Goal: Transaction & Acquisition: Purchase product/service

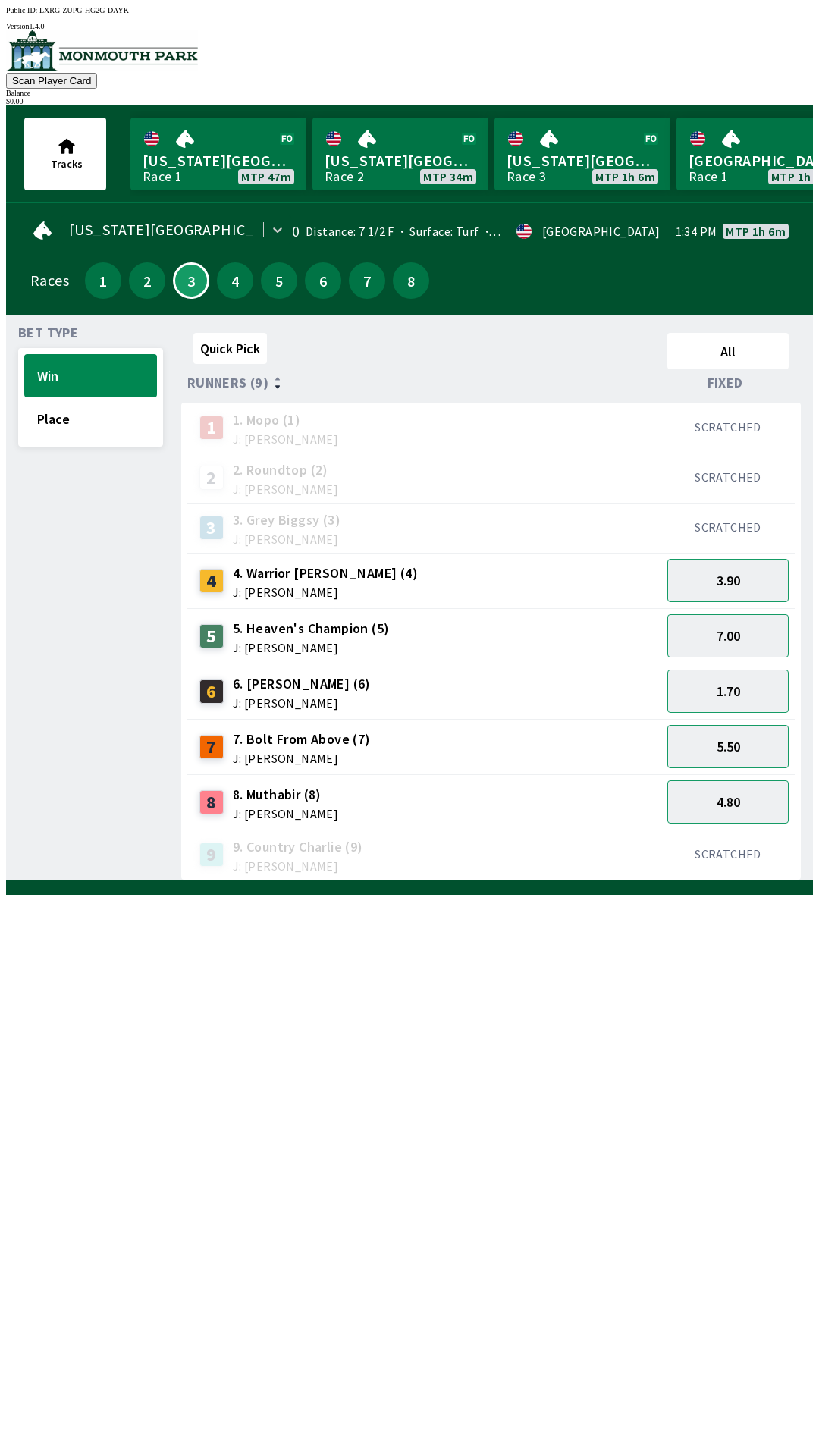
scroll to position [0, 247]
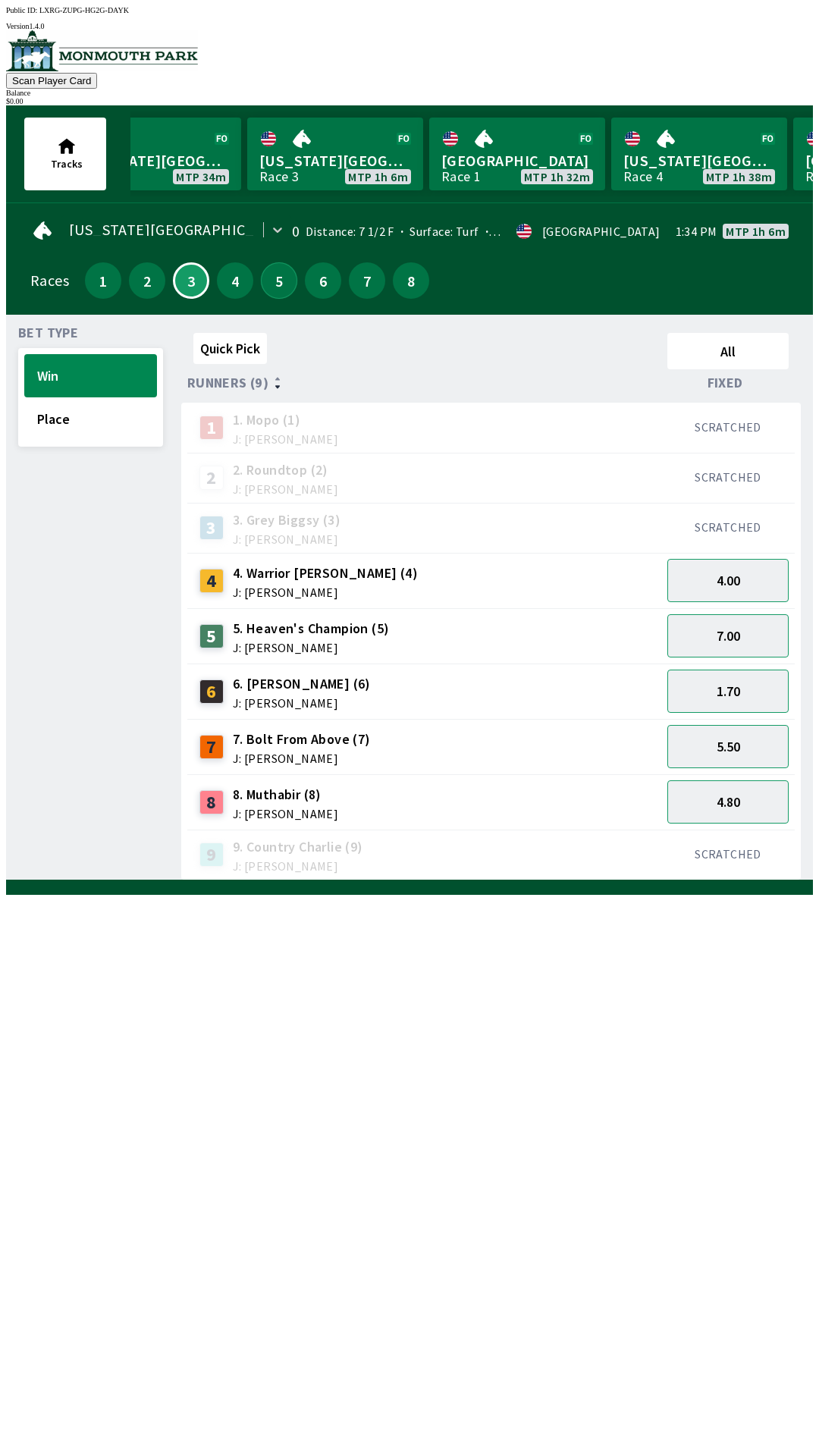
click at [279, 285] on button "5" at bounding box center [279, 281] width 37 height 37
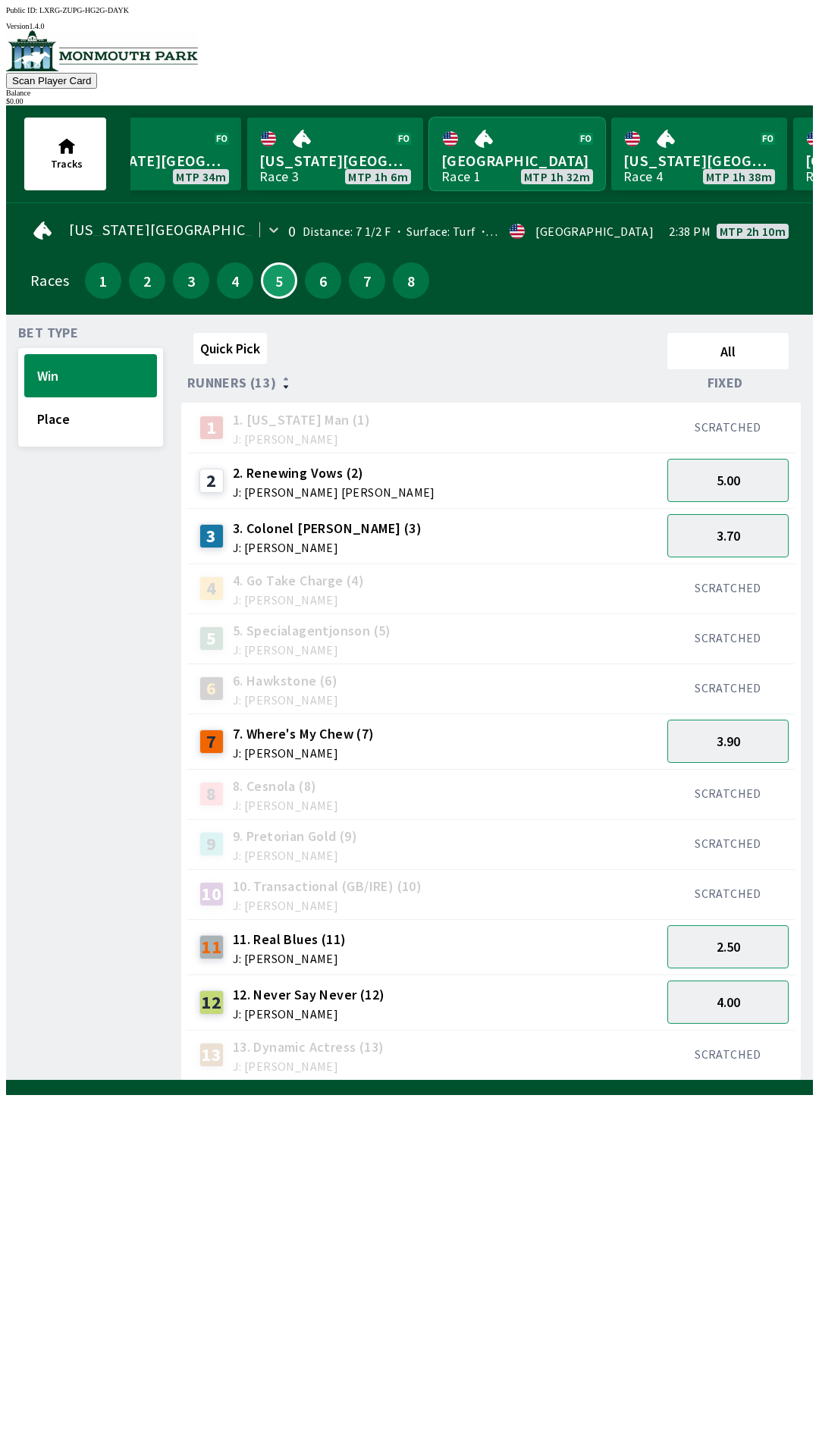
click at [524, 162] on link "Monmouth Park Race 1 MTP 1h 32m" at bounding box center [517, 153] width 176 height 73
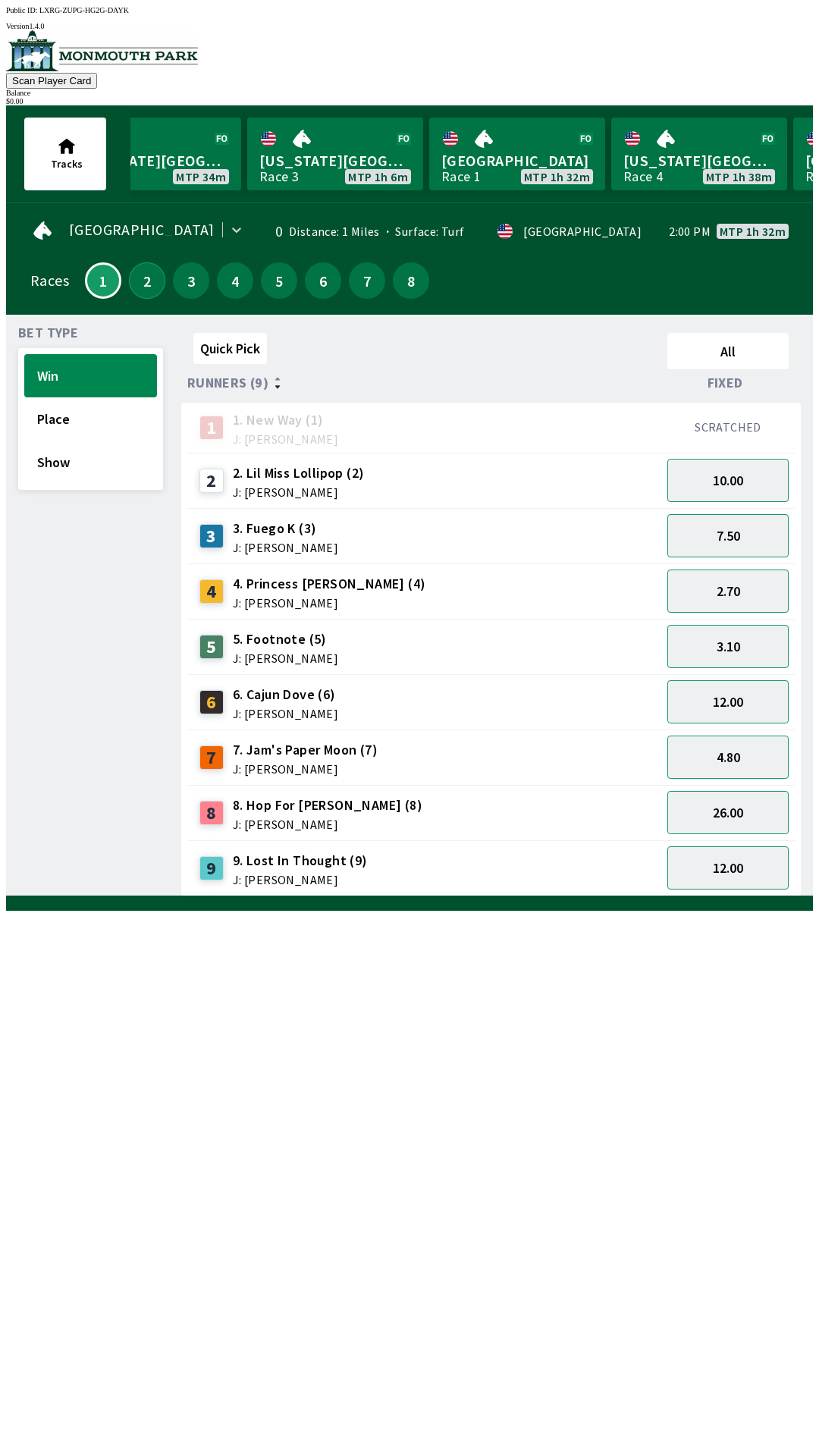
click at [137, 281] on button "2" at bounding box center [148, 281] width 37 height 37
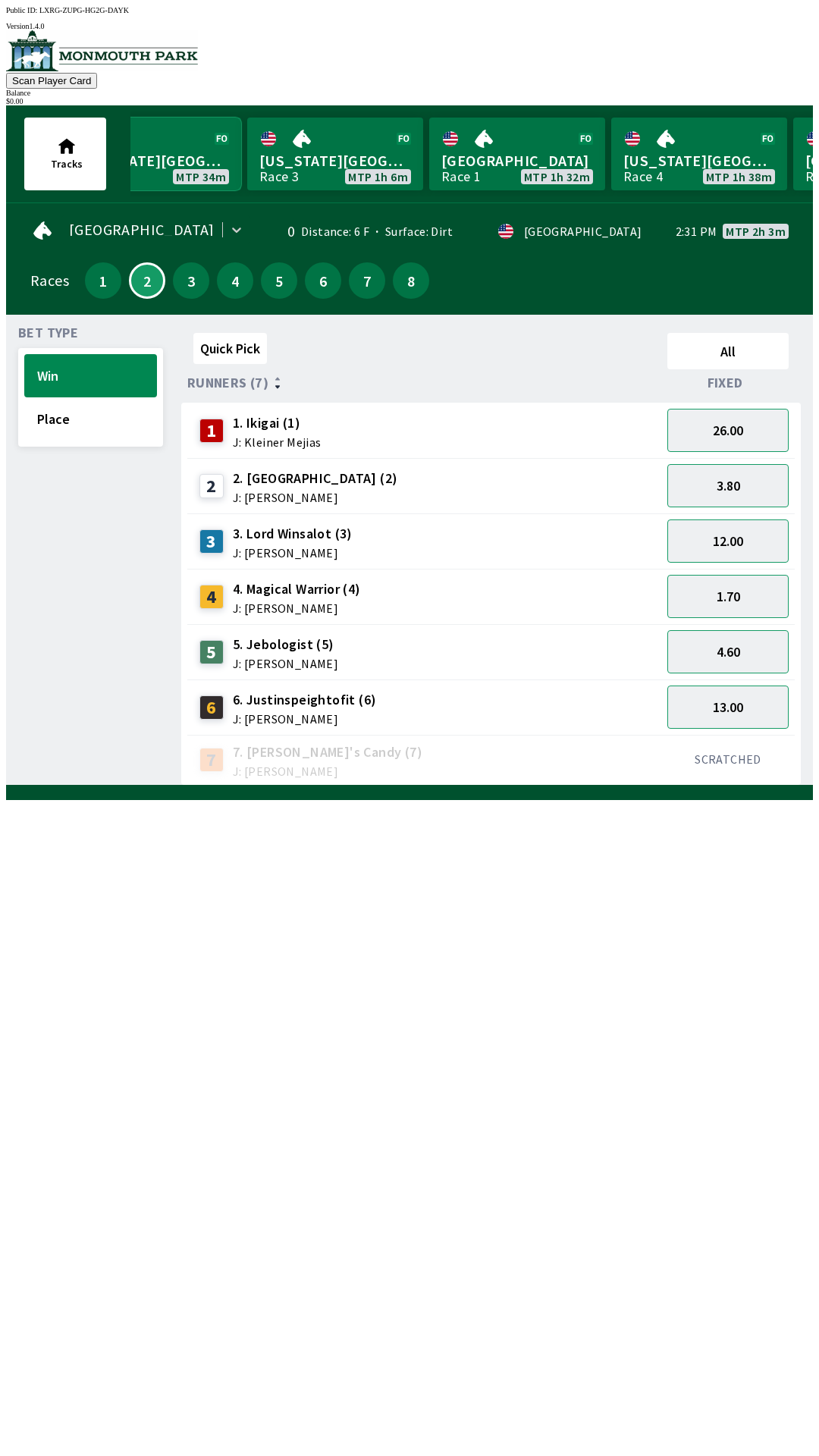
click at [165, 143] on link "[US_STATE] Park Race 2 MTP 34m" at bounding box center [153, 153] width 176 height 73
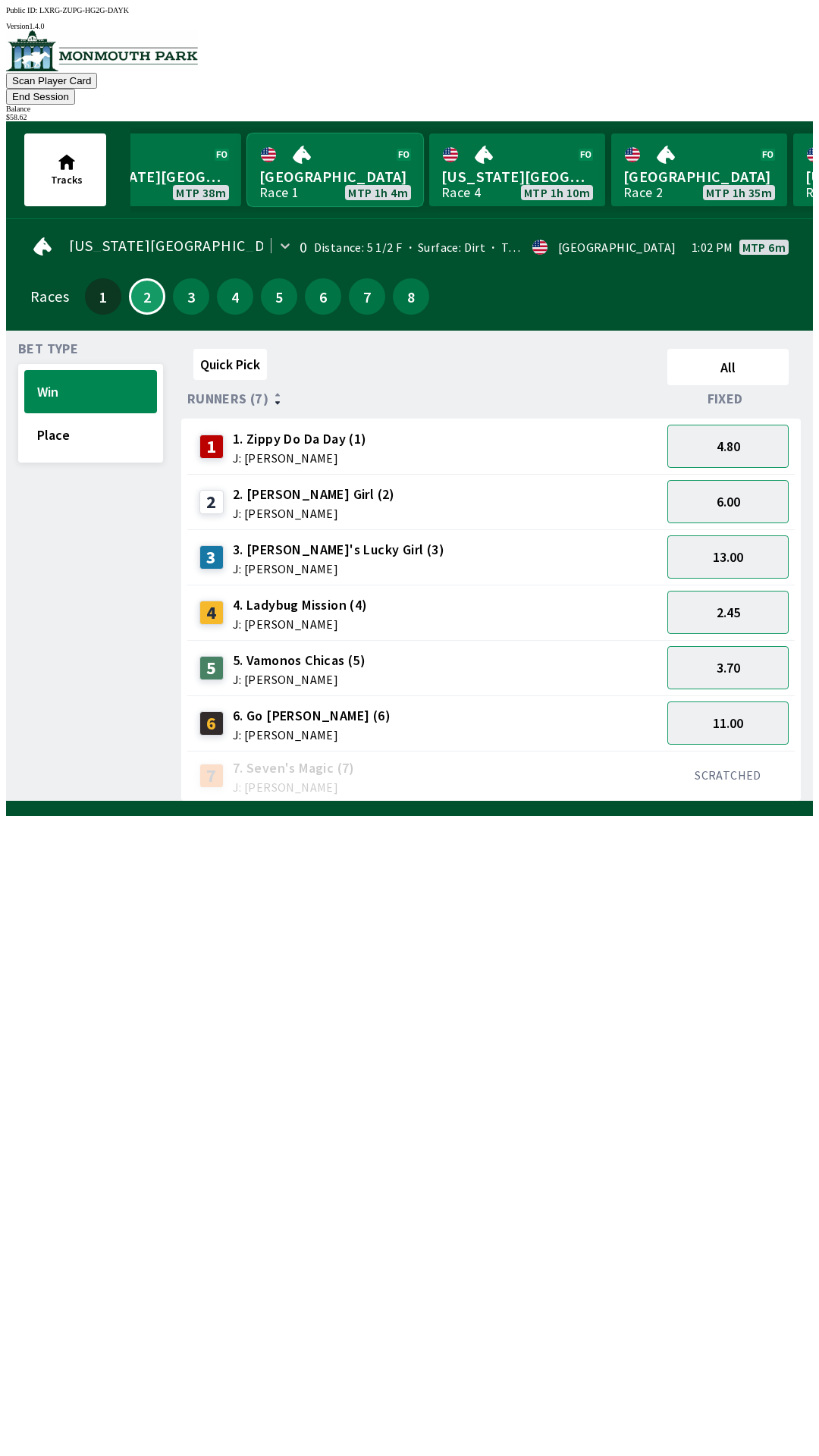
click at [316, 136] on link "Monmouth Park Race 1 MTP 1h 4m" at bounding box center [334, 169] width 176 height 73
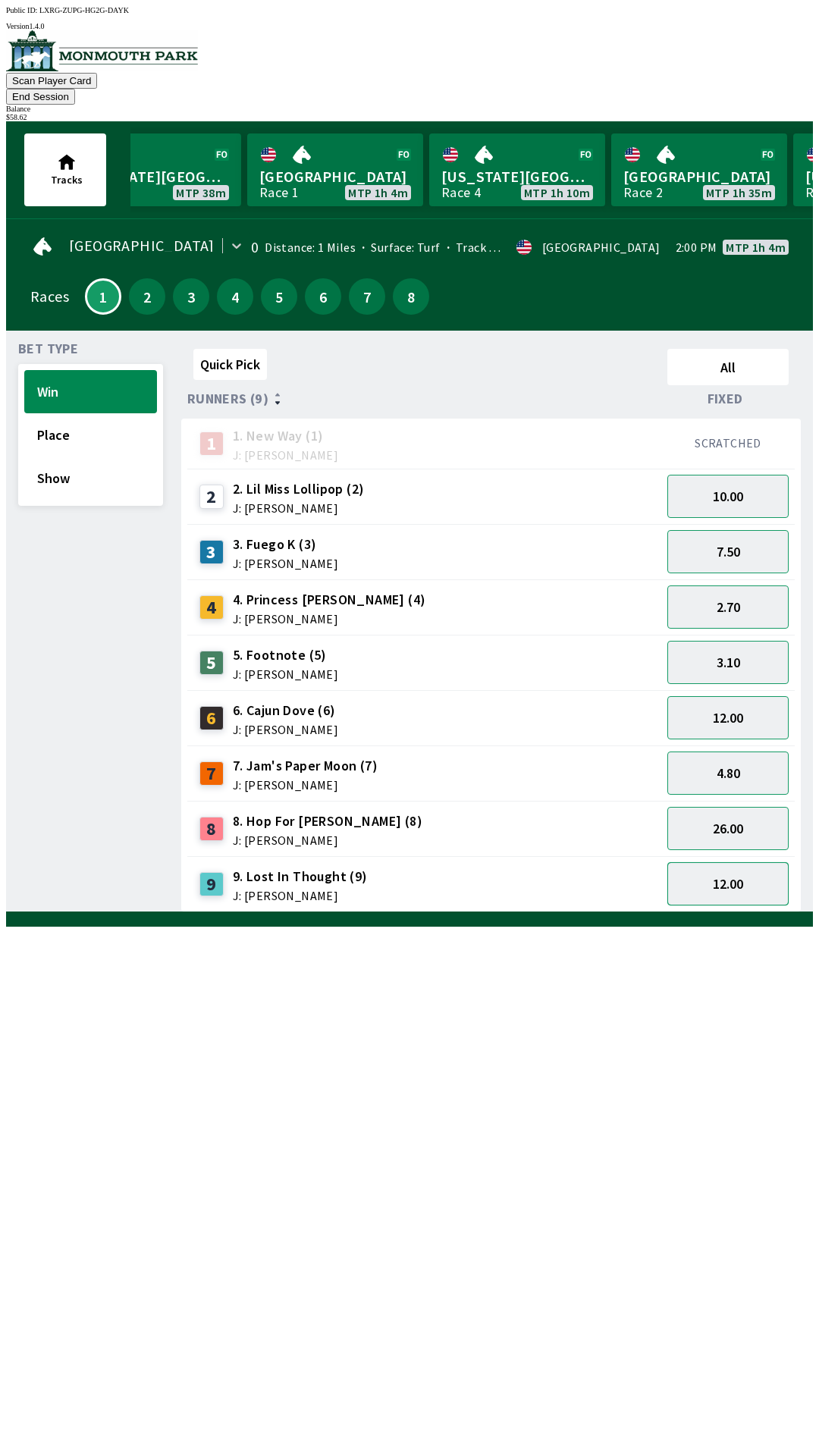
click at [743, 862] on button "12.00" at bounding box center [727, 884] width 121 height 43
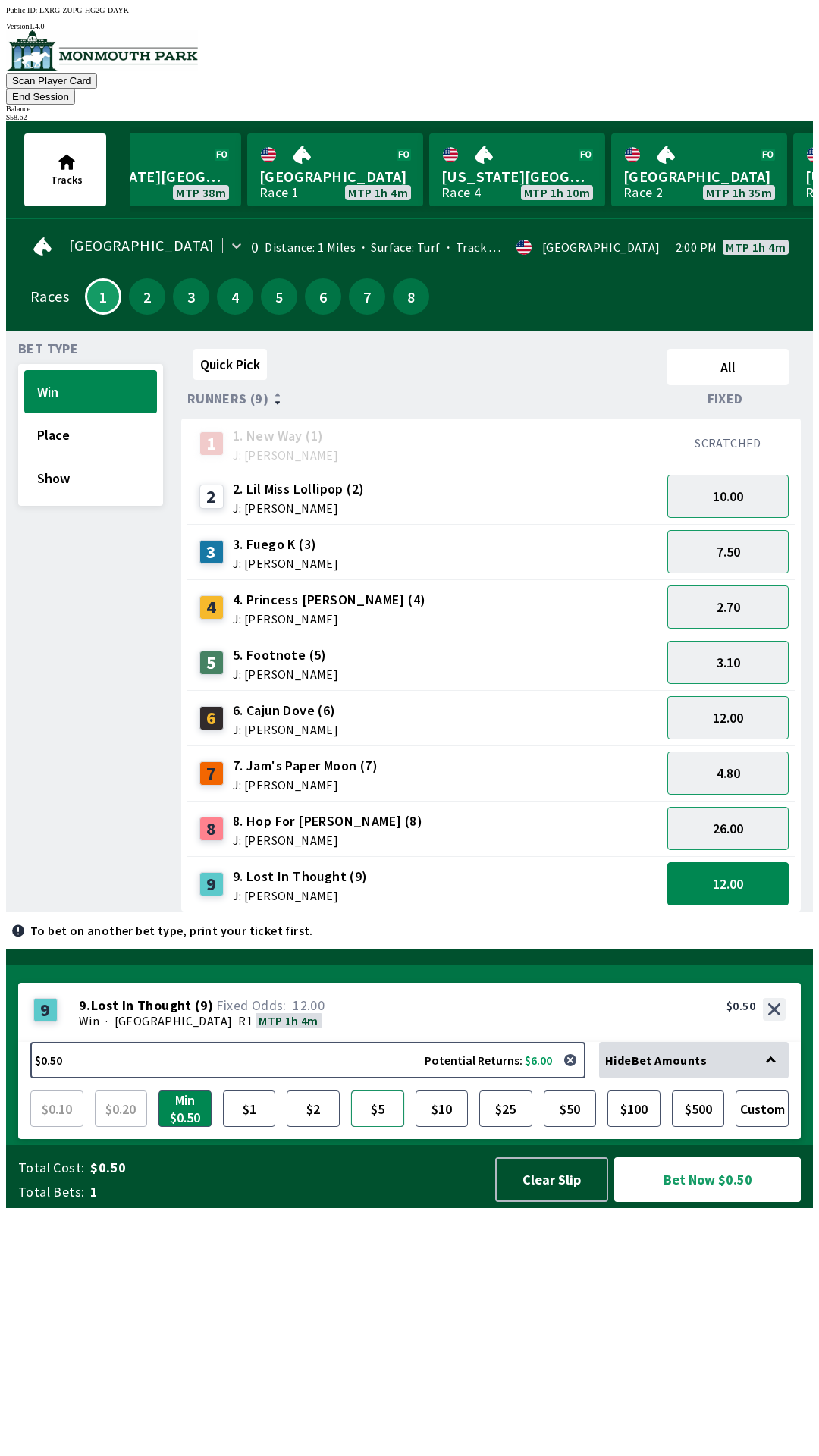
click at [379, 1127] on button "$5" at bounding box center [378, 1108] width 53 height 37
click at [694, 1202] on button "Bet Now $5.00" at bounding box center [707, 1179] width 189 height 46
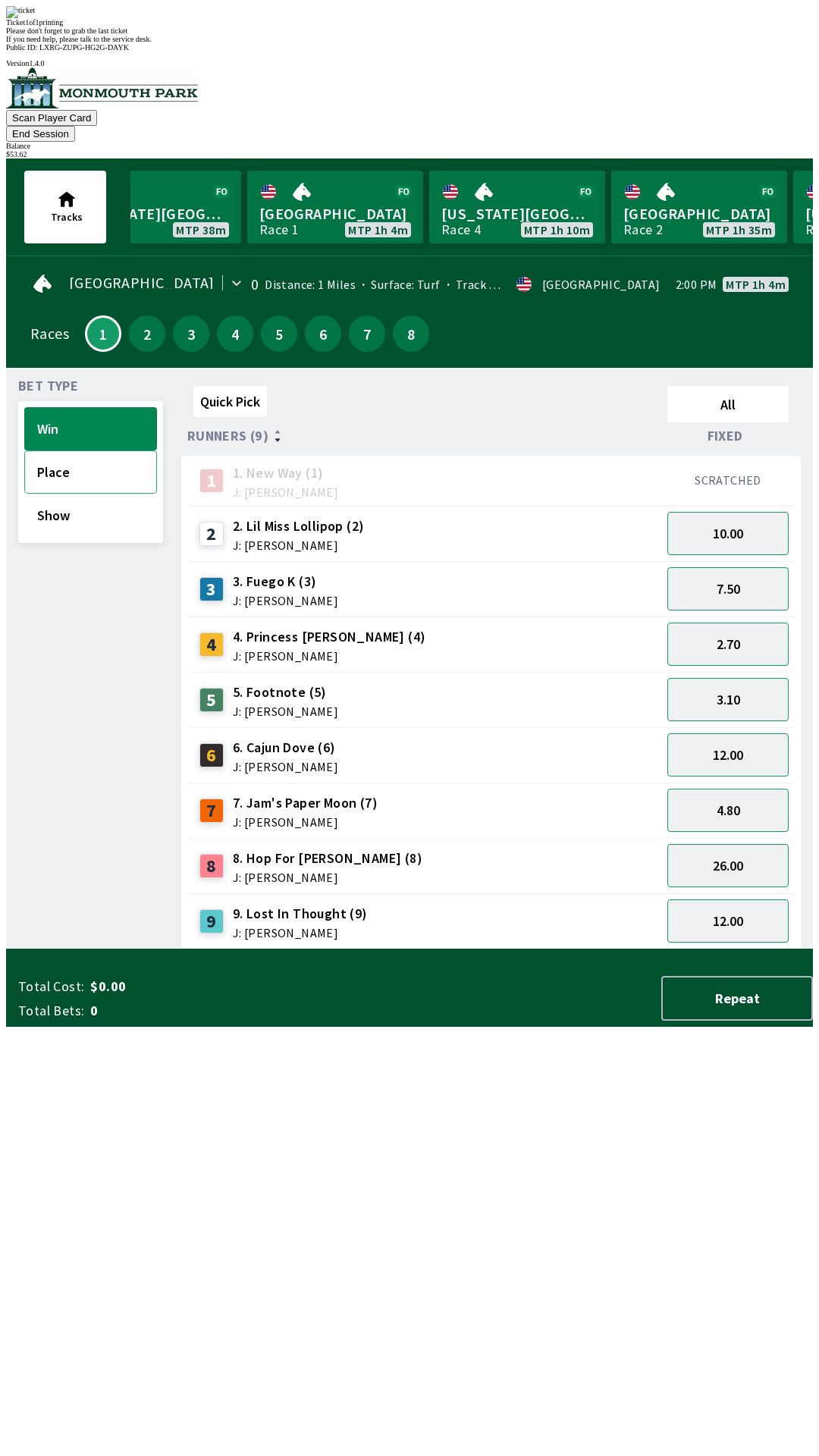
click at [58, 450] on button "Place" at bounding box center [90, 472] width 133 height 43
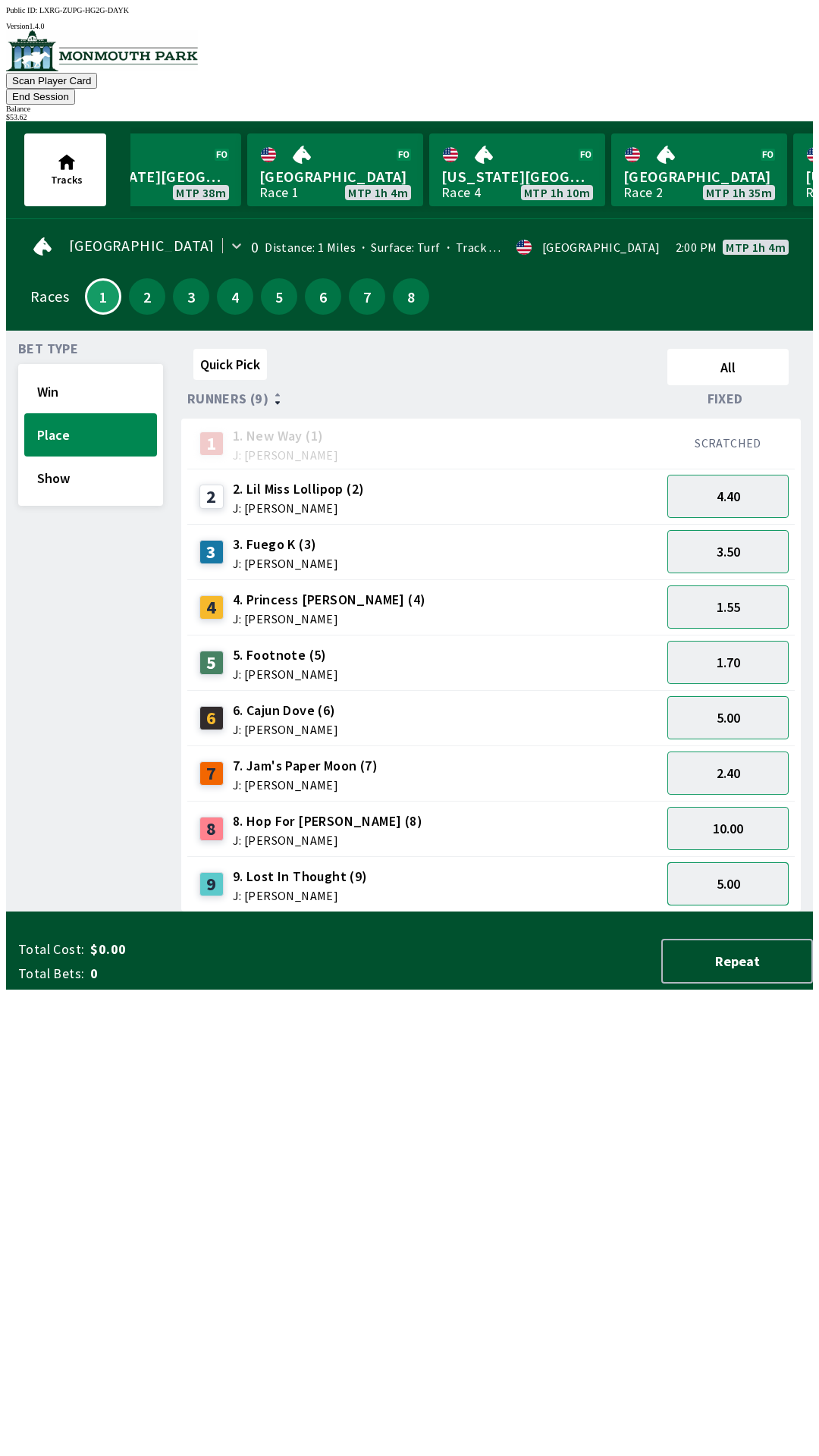
click at [741, 862] on button "5.00" at bounding box center [727, 884] width 121 height 43
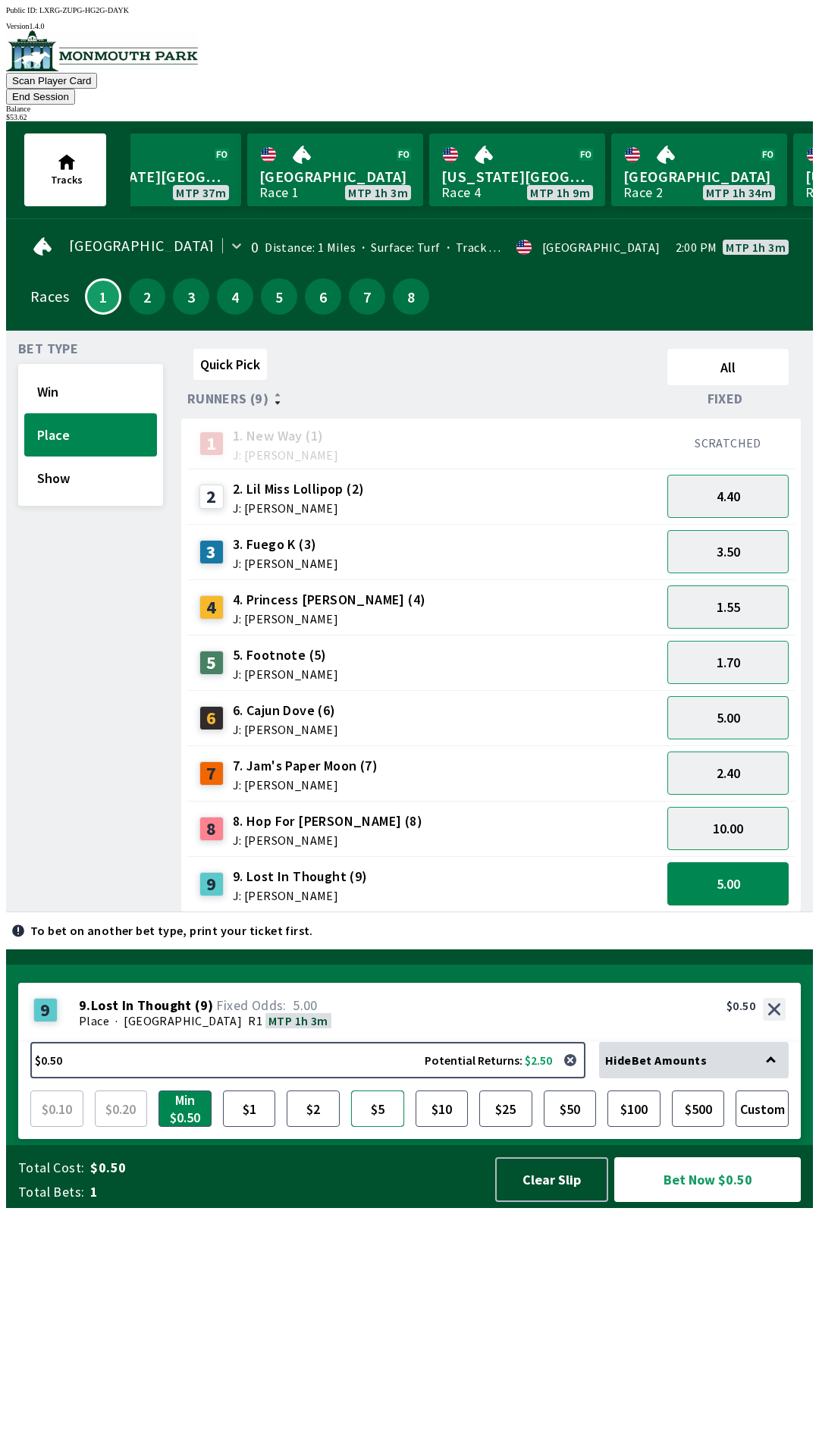
click at [375, 1127] on button "$5" at bounding box center [378, 1108] width 53 height 37
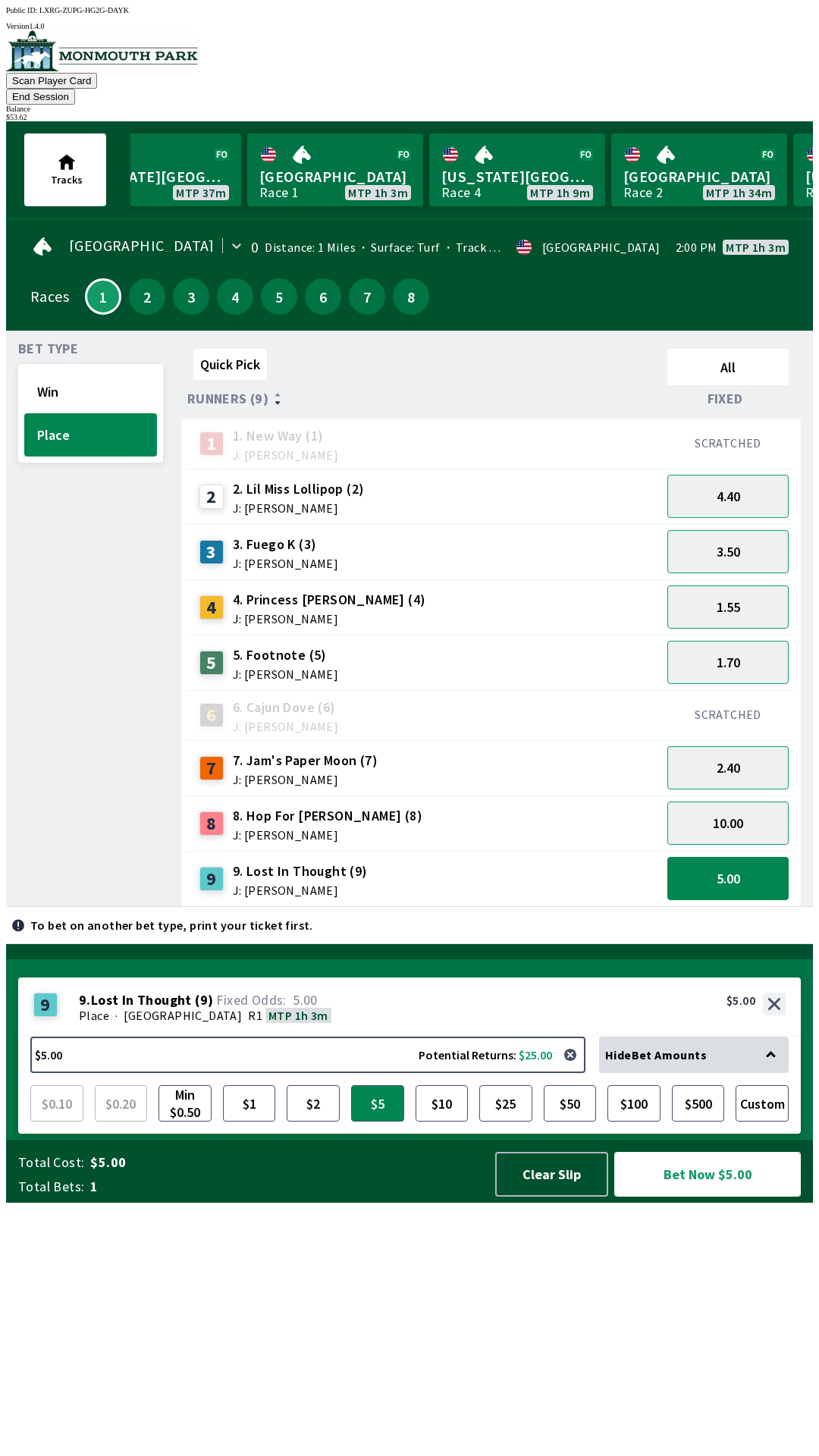
click at [709, 1197] on button "Bet Now $5.00" at bounding box center [707, 1174] width 187 height 45
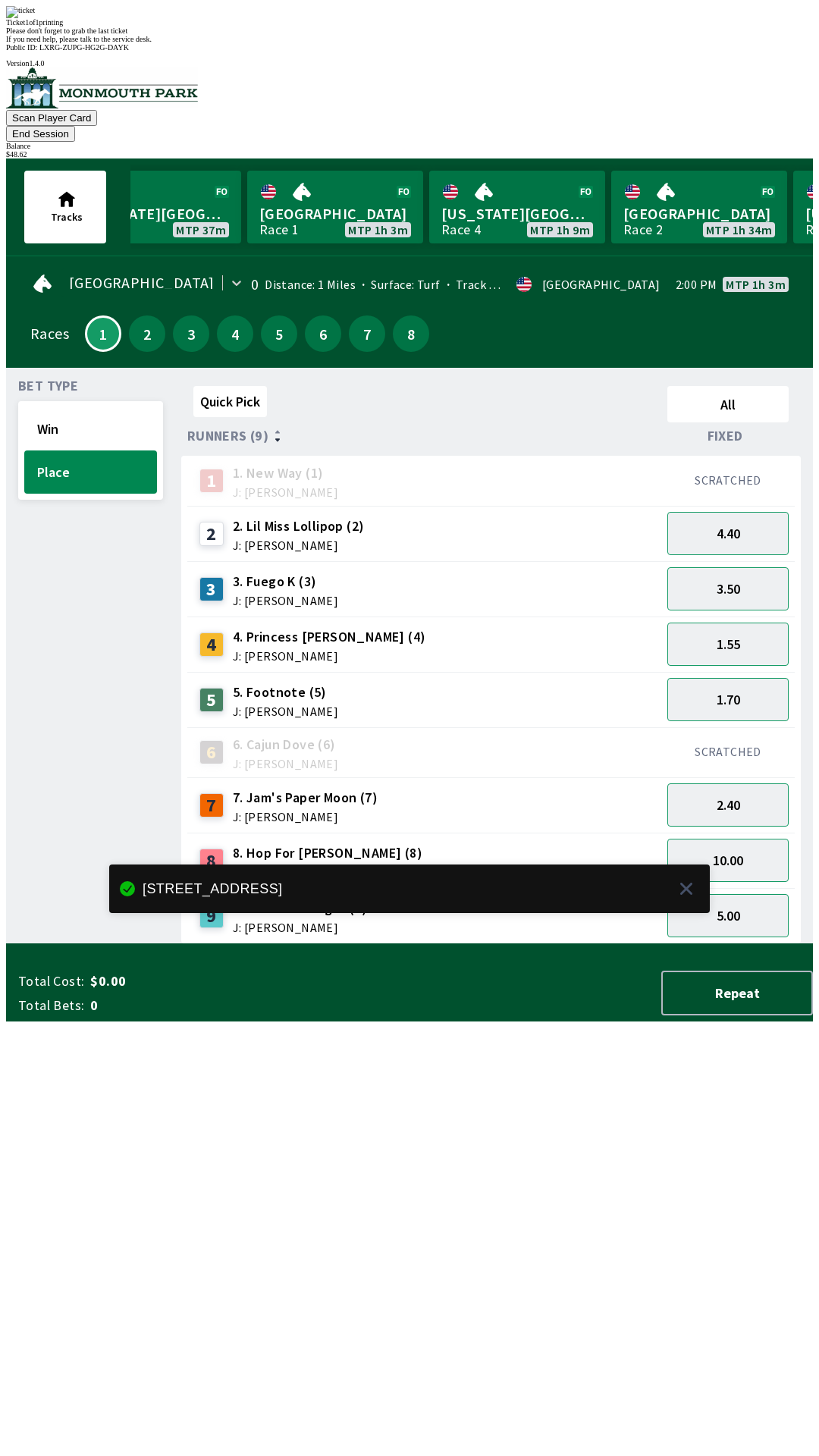
click at [75, 126] on button "End Session" at bounding box center [40, 133] width 69 height 16
